Goal: Transaction & Acquisition: Purchase product/service

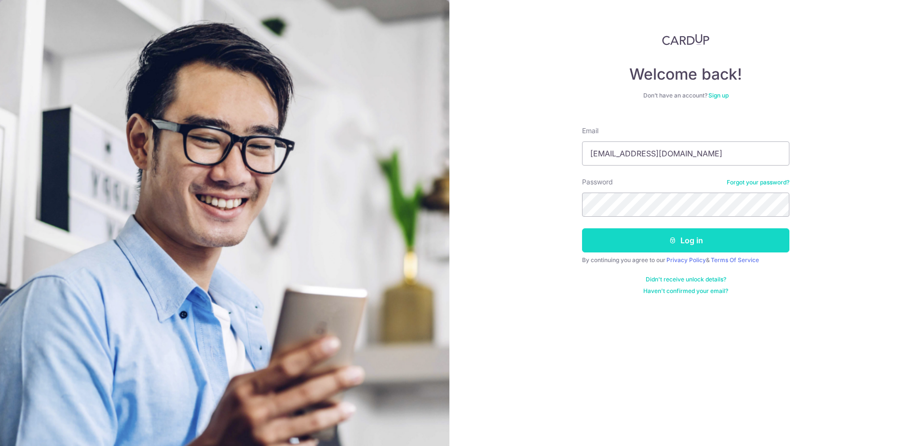
click at [709, 242] on button "Log in" at bounding box center [685, 240] width 207 height 24
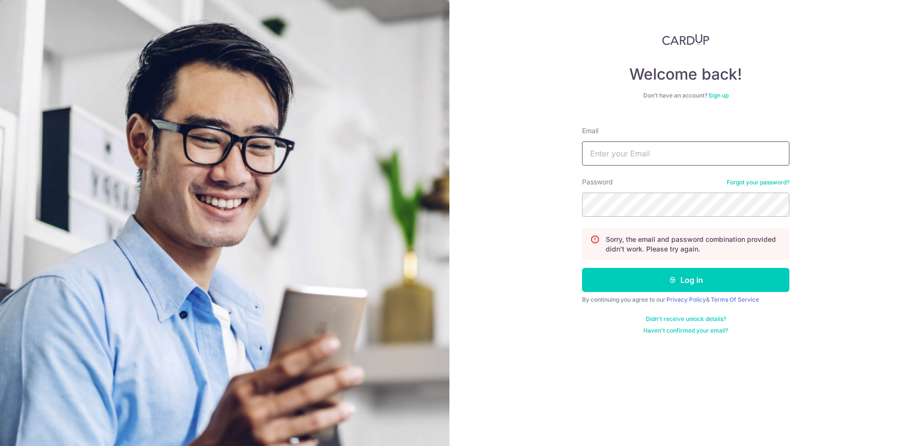
click at [661, 157] on input "Email" at bounding box center [685, 153] width 207 height 24
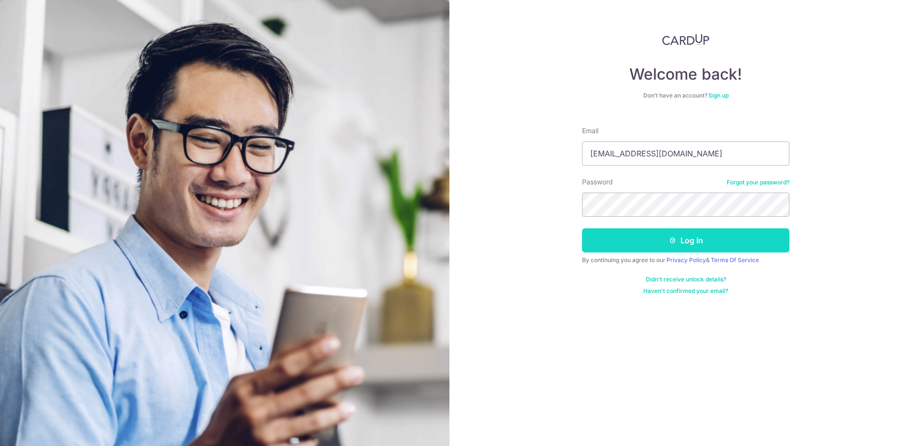
click at [692, 237] on button "Log in" at bounding box center [685, 240] width 207 height 24
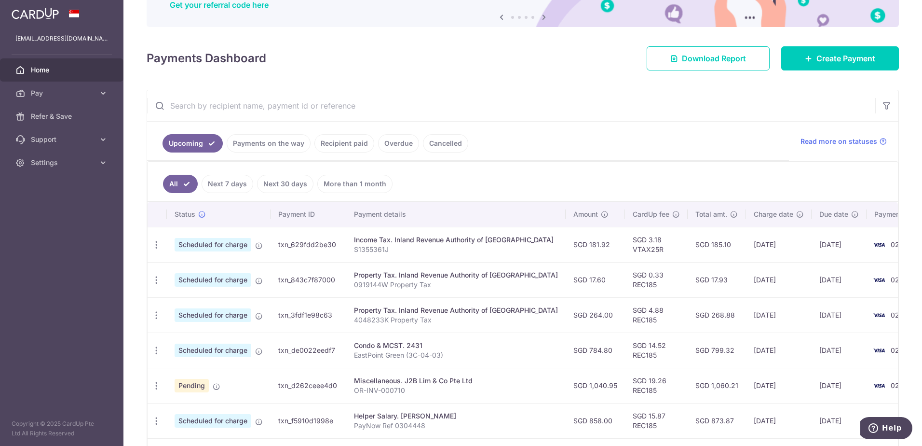
drag, startPoint x: 285, startPoint y: 139, endPoint x: 291, endPoint y: 139, distance: 6.3
click at [285, 139] on link "Payments on the way" at bounding box center [269, 143] width 84 height 18
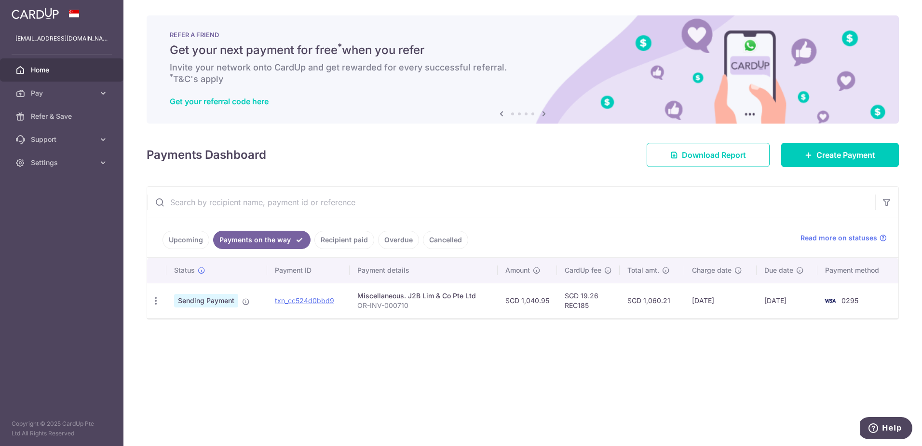
click at [342, 242] on link "Recipient paid" at bounding box center [344, 240] width 60 height 18
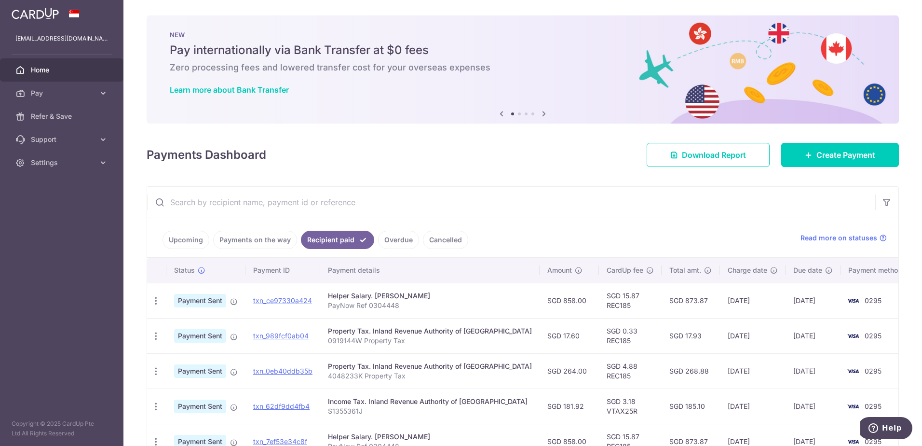
click at [181, 235] on link "Upcoming" at bounding box center [186, 240] width 47 height 18
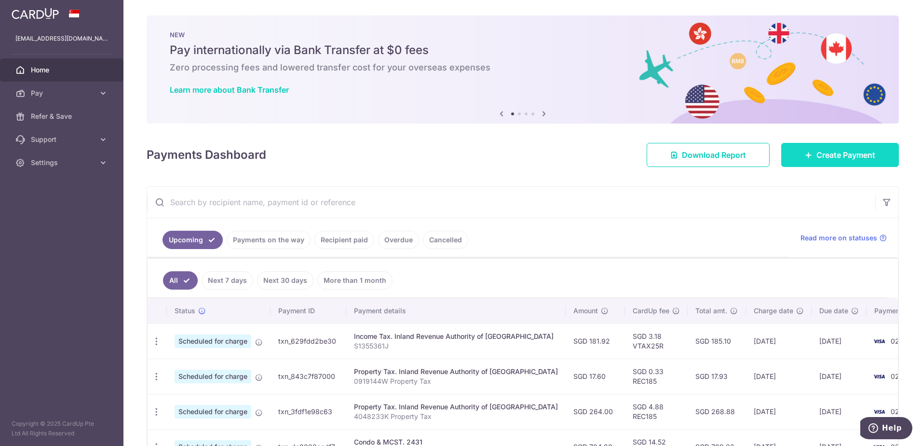
click at [829, 155] on span "Create Payment" at bounding box center [846, 155] width 59 height 12
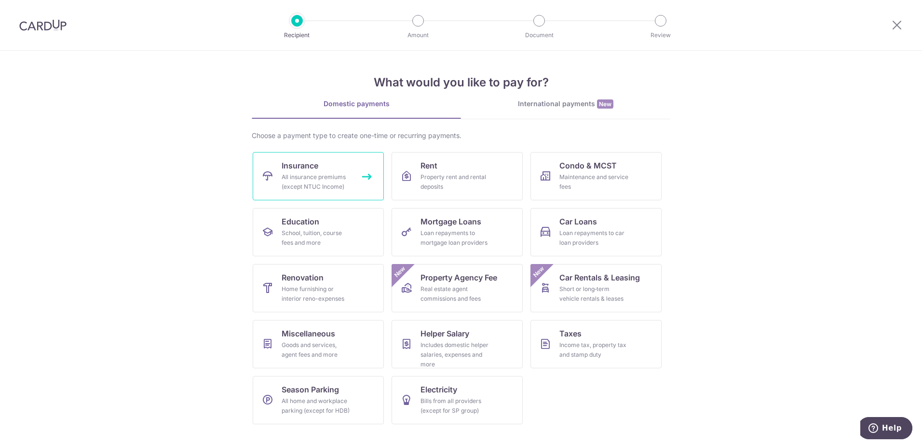
click at [312, 177] on div "All insurance premiums (except NTUC Income)" at bounding box center [316, 181] width 69 height 19
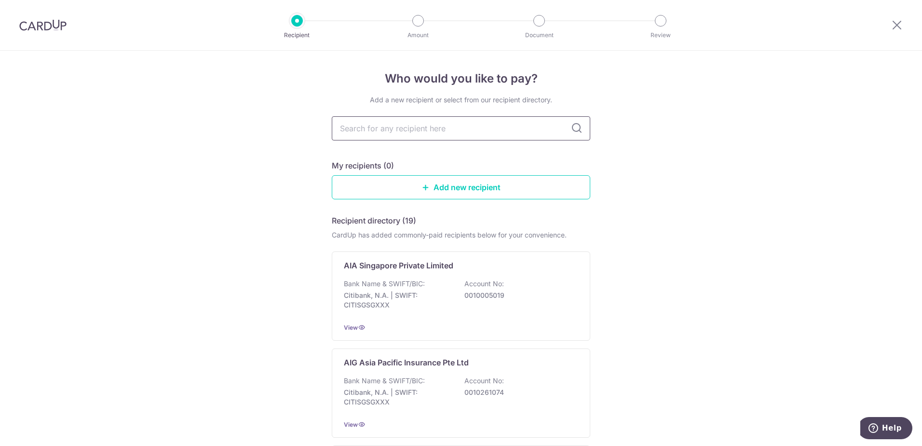
click at [423, 132] on input "text" at bounding box center [461, 128] width 259 height 24
type input "y"
type input "ytokio"
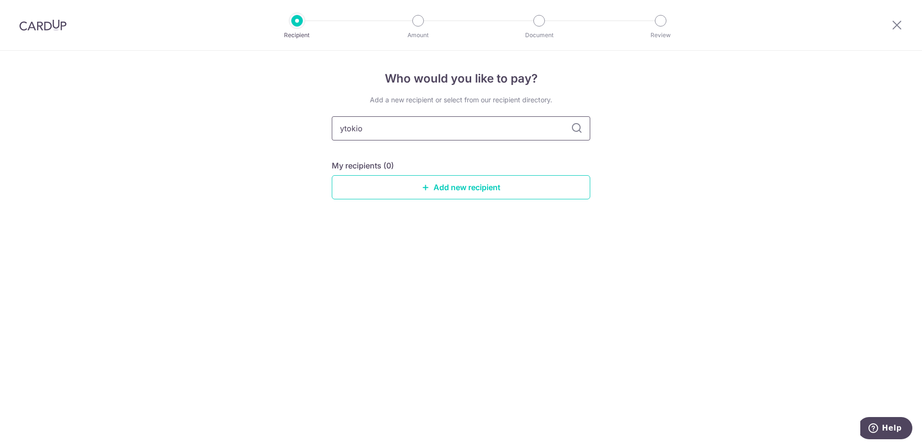
click at [345, 131] on input "ytokio" at bounding box center [461, 128] width 259 height 24
type input "tokio"
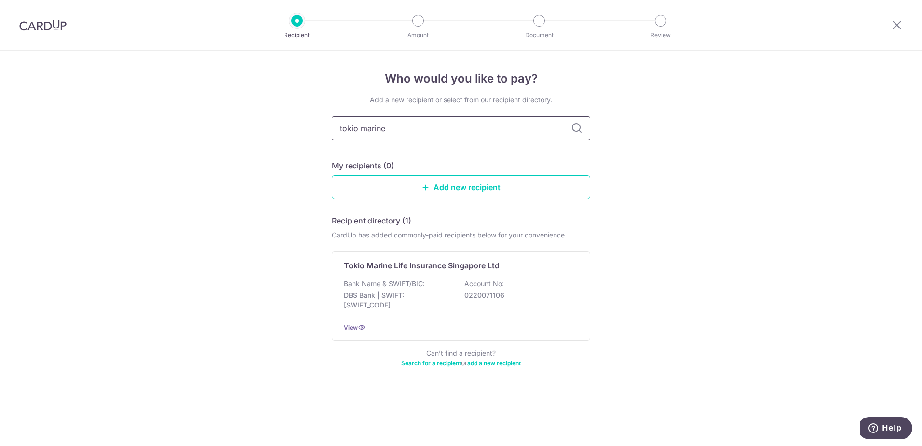
type input "tokio marine"
click at [198, 50] on header "Recipient Amount Document Review" at bounding box center [461, 25] width 922 height 51
click at [362, 328] on icon at bounding box center [362, 327] width 8 height 8
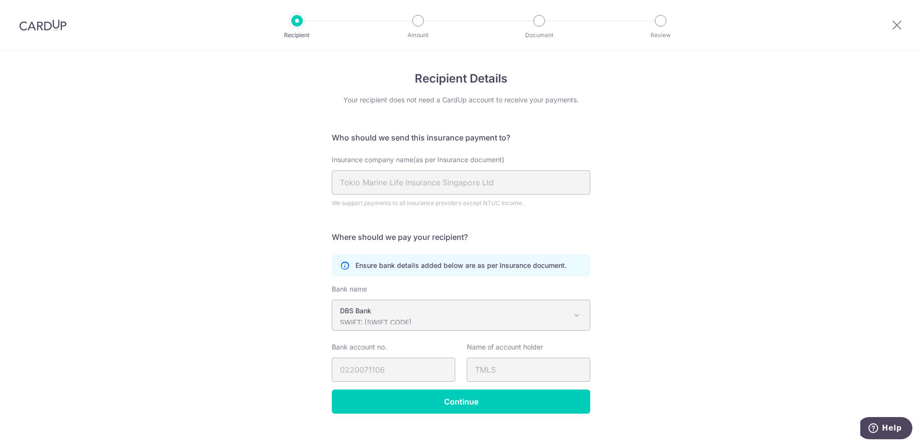
scroll to position [13, 0]
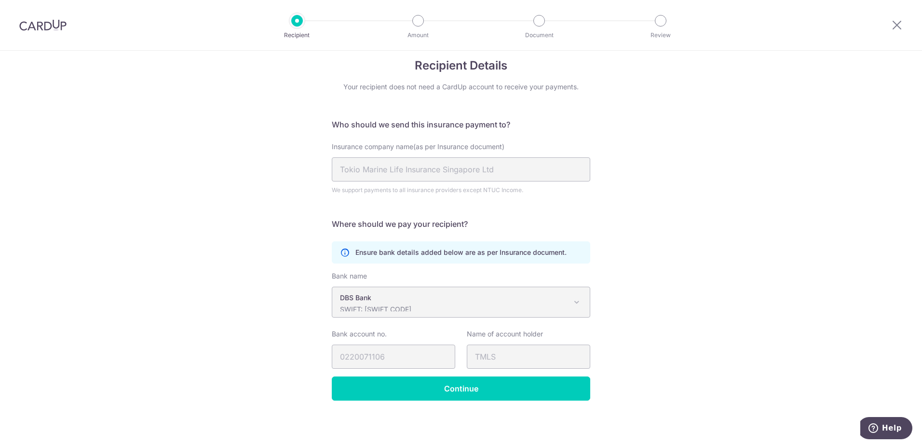
click at [575, 300] on span at bounding box center [577, 302] width 12 height 12
click at [573, 302] on span at bounding box center [577, 302] width 12 height 12
click at [573, 304] on span at bounding box center [577, 302] width 12 height 12
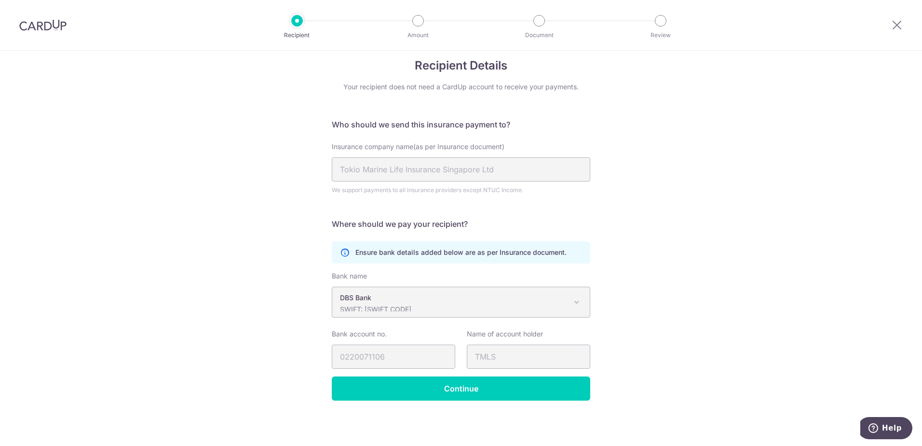
click at [573, 304] on span at bounding box center [577, 302] width 12 height 12
